Goal: Obtain resource: Download file/media

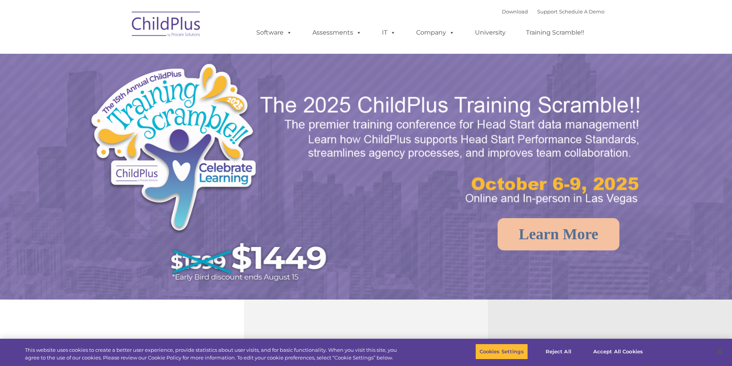
select select "MEDIUM"
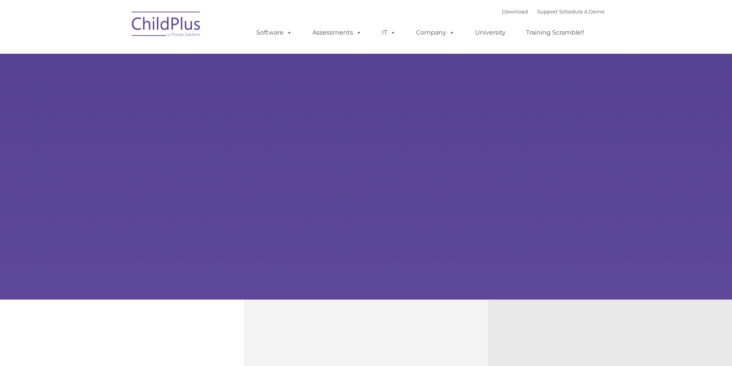
select select "MEDIUM"
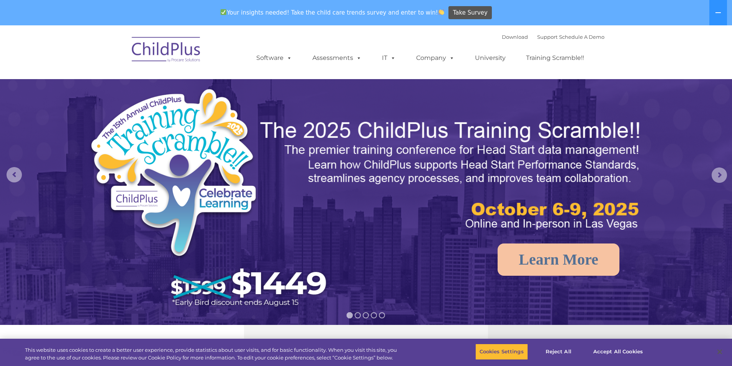
click at [508, 31] on div "Download Support | Schedule A Demo " at bounding box center [553, 37] width 103 height 12
click at [508, 36] on link "Download" at bounding box center [515, 37] width 26 height 6
